Goal: Find specific page/section: Find specific page/section

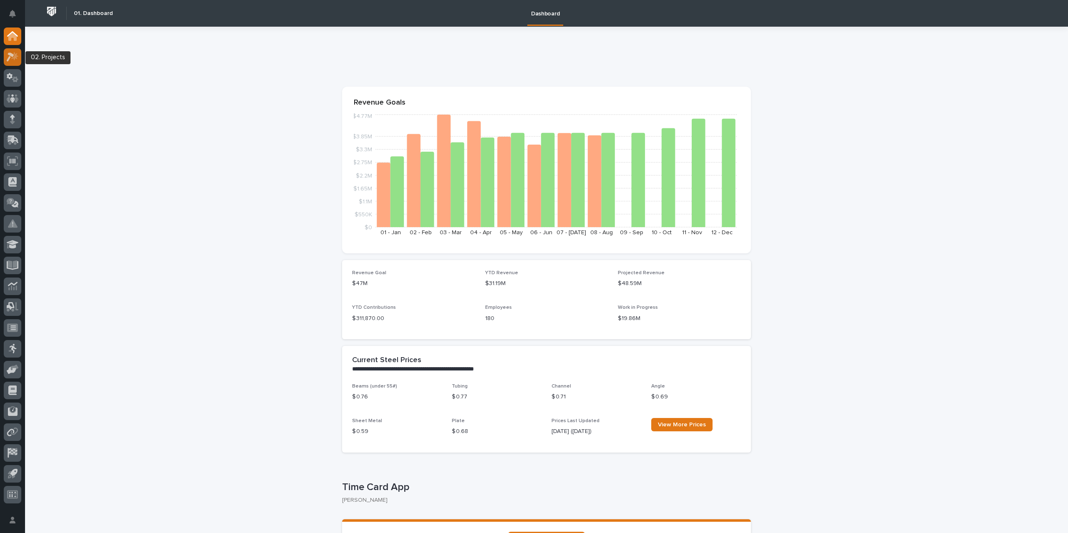
click at [5, 54] on div at bounding box center [13, 57] width 18 height 18
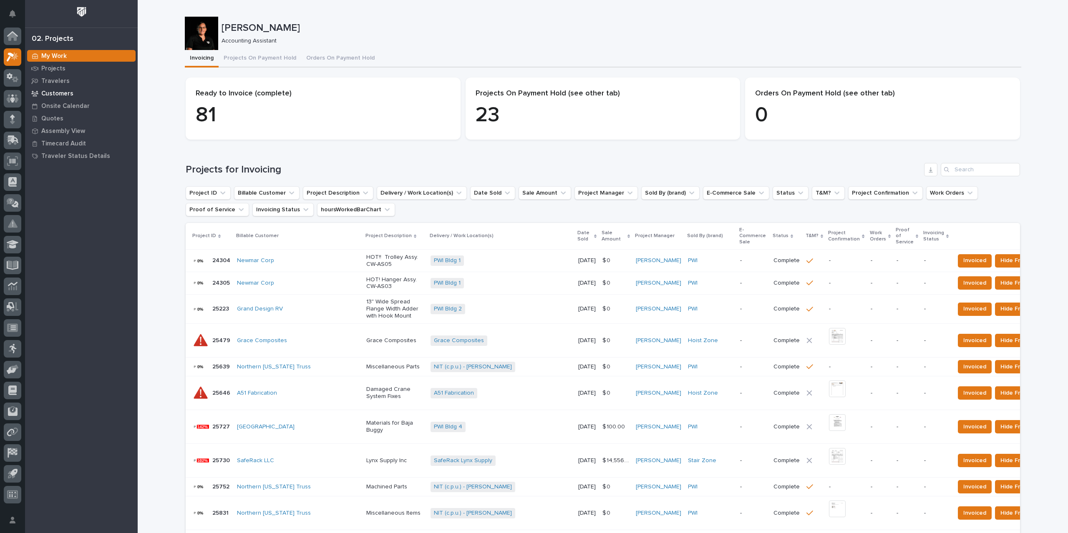
click at [70, 92] on p "Customers" at bounding box center [57, 94] width 32 height 8
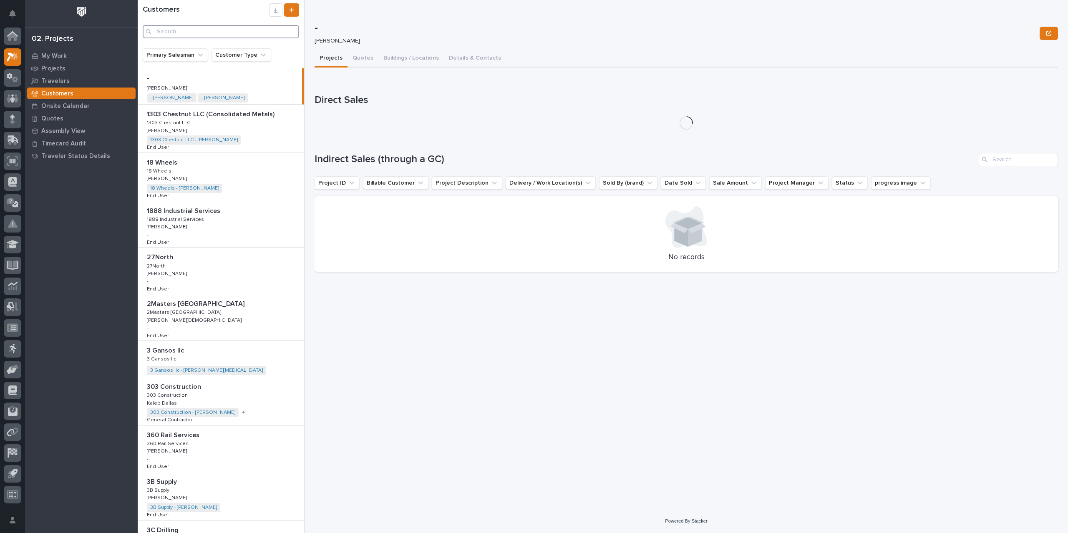
click at [178, 32] on input "Search" at bounding box center [221, 31] width 156 height 13
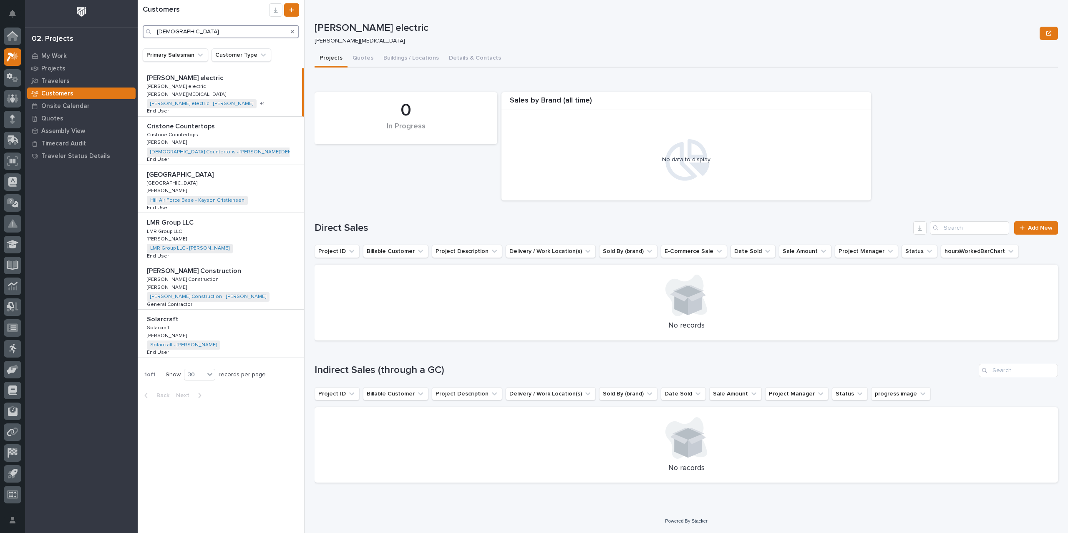
type input "[DEMOGRAPHIC_DATA]"
click at [189, 128] on p "Cristone Countertops" at bounding box center [182, 126] width 70 height 10
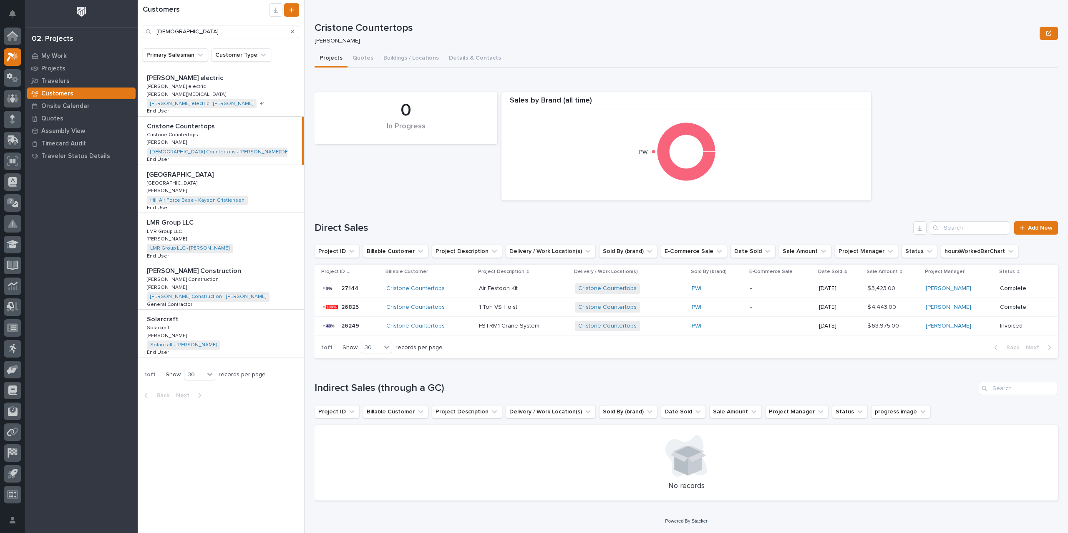
click at [454, 290] on div "Cristone Countertops" at bounding box center [429, 288] width 86 height 7
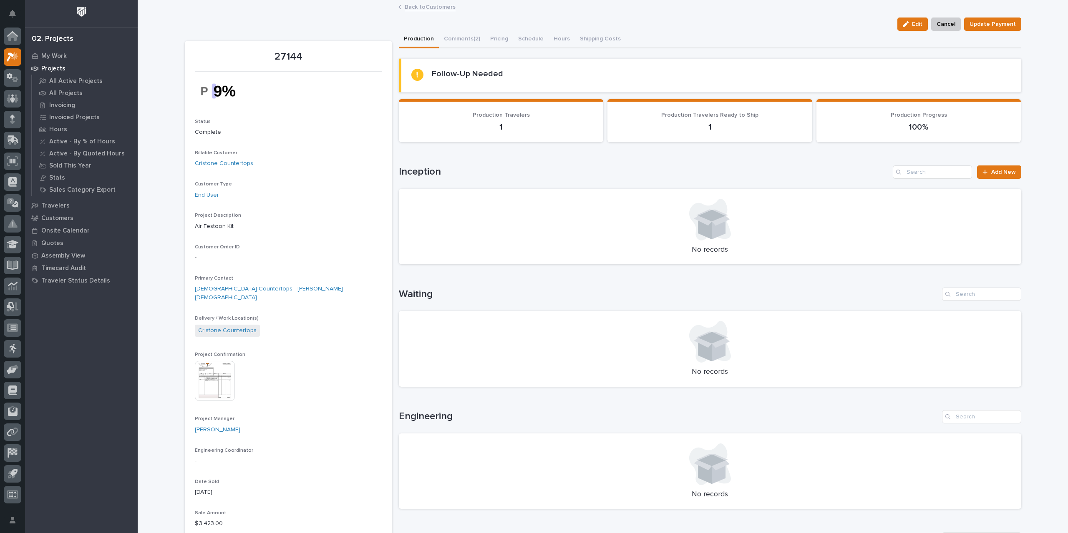
click at [219, 376] on img at bounding box center [215, 381] width 40 height 40
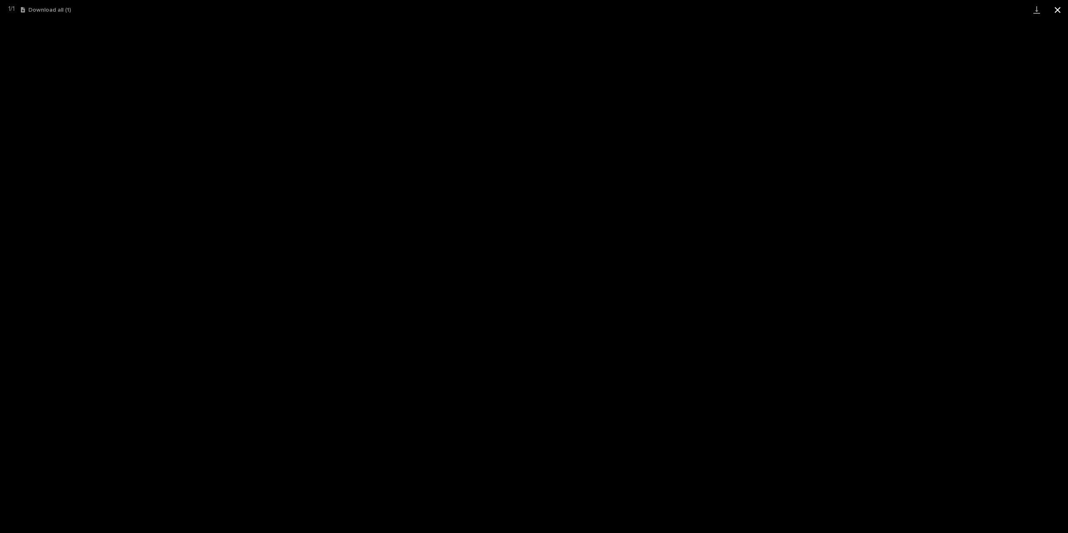
click at [1054, 10] on button "Close gallery" at bounding box center [1057, 10] width 21 height 20
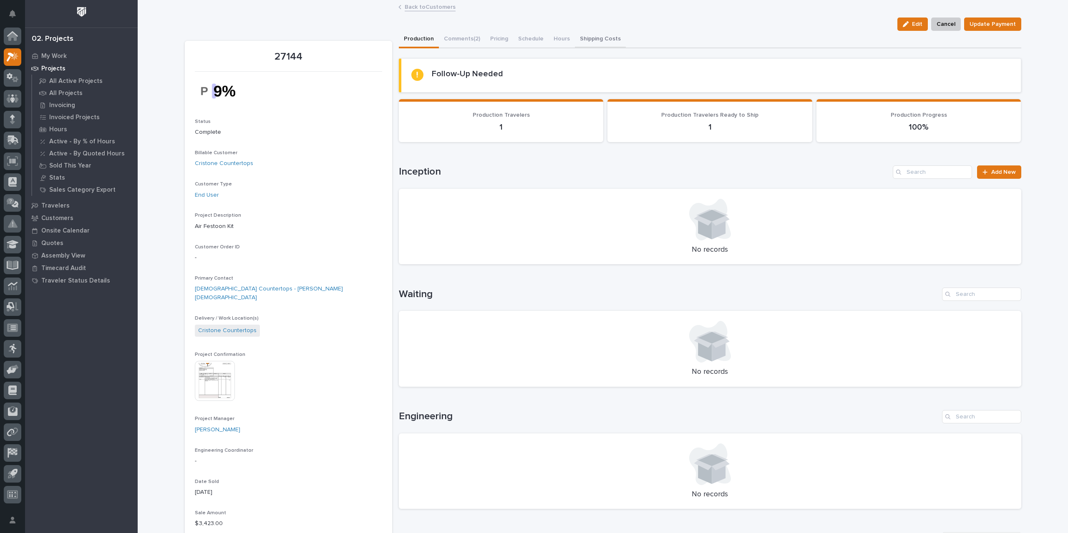
click at [588, 37] on button "Shipping Costs" at bounding box center [600, 40] width 51 height 18
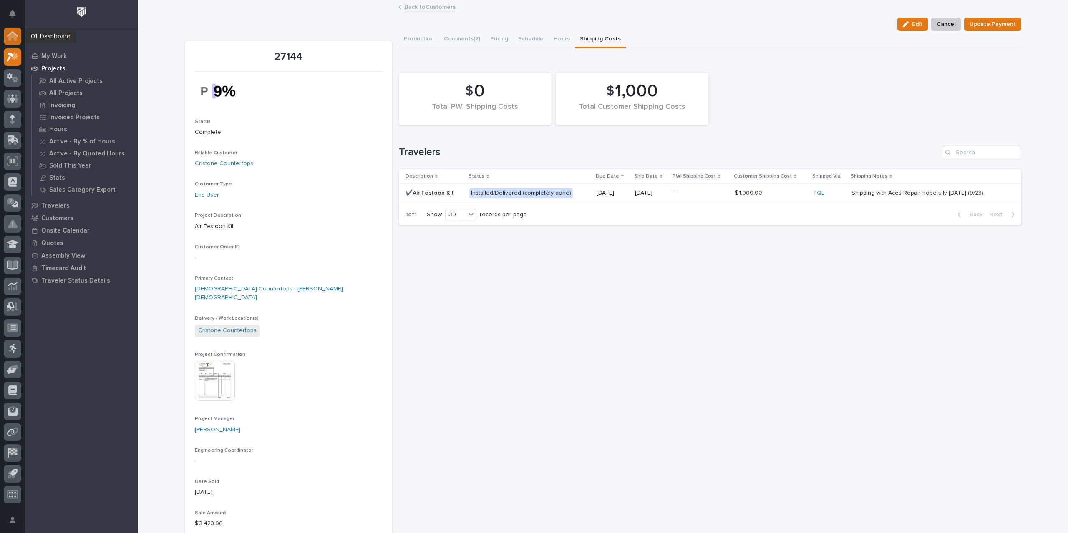
click at [11, 35] on icon at bounding box center [12, 37] width 8 height 8
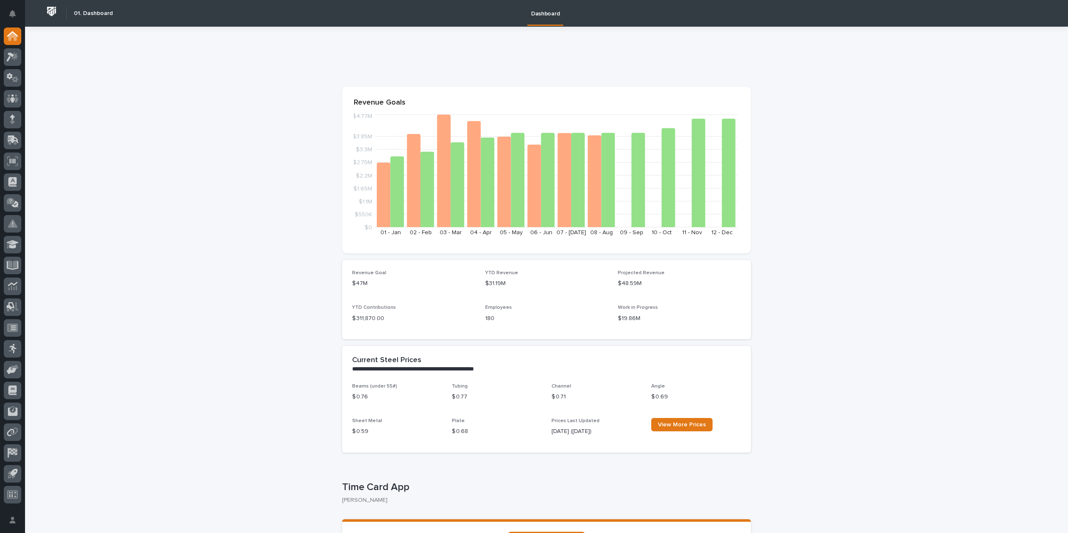
scroll to position [167, 0]
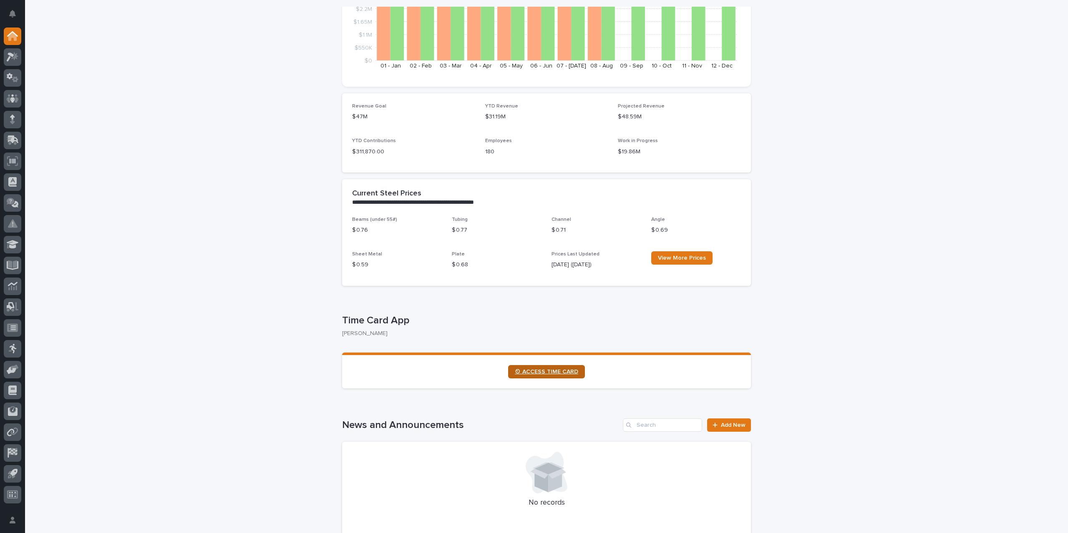
click at [549, 373] on span "⏲ ACCESS TIME CARD" at bounding box center [546, 372] width 63 height 6
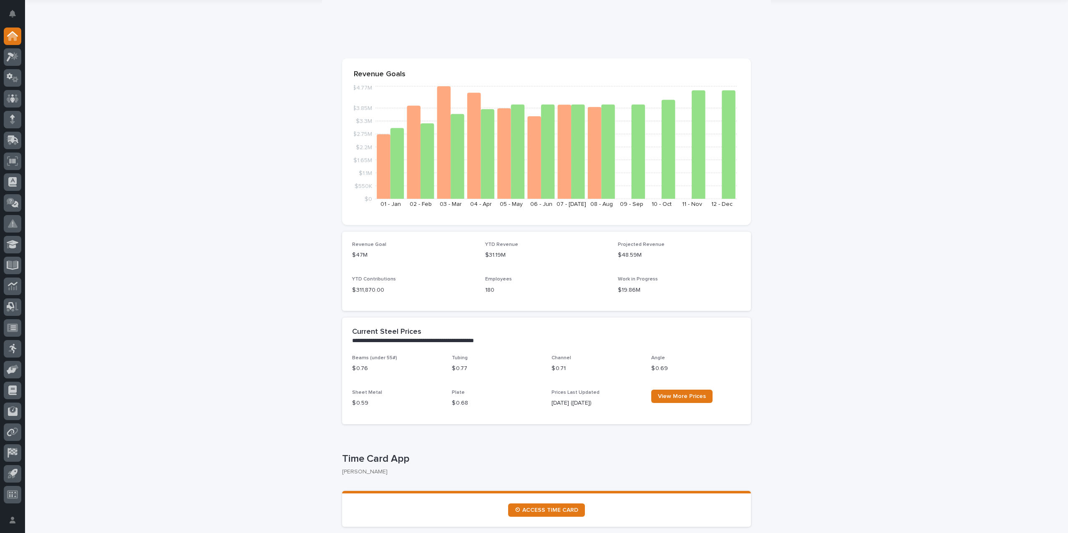
scroll to position [0, 0]
